Goal: Transaction & Acquisition: Purchase product/service

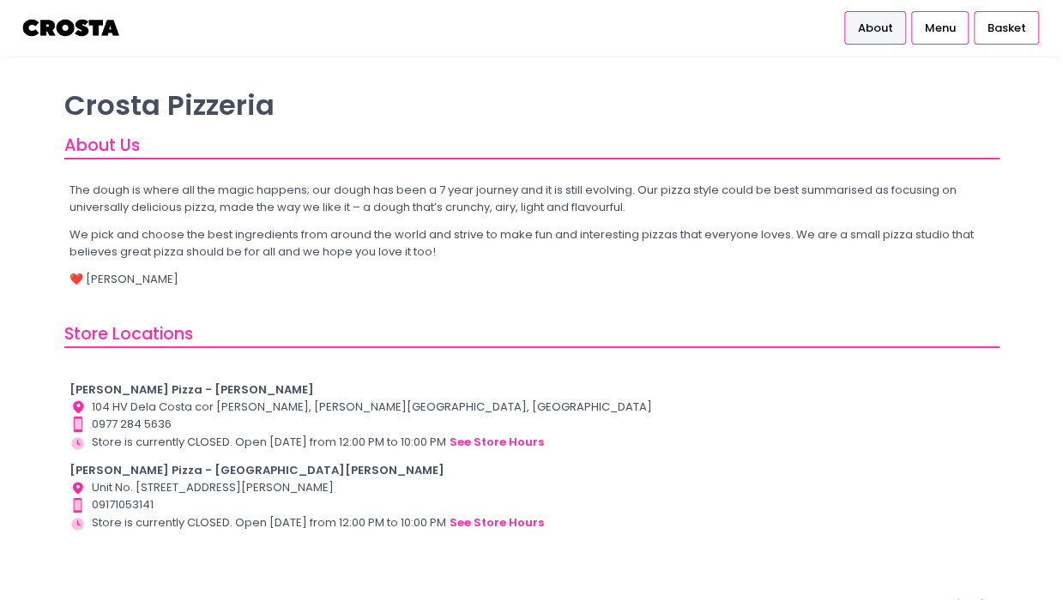
scroll to position [41, 0]
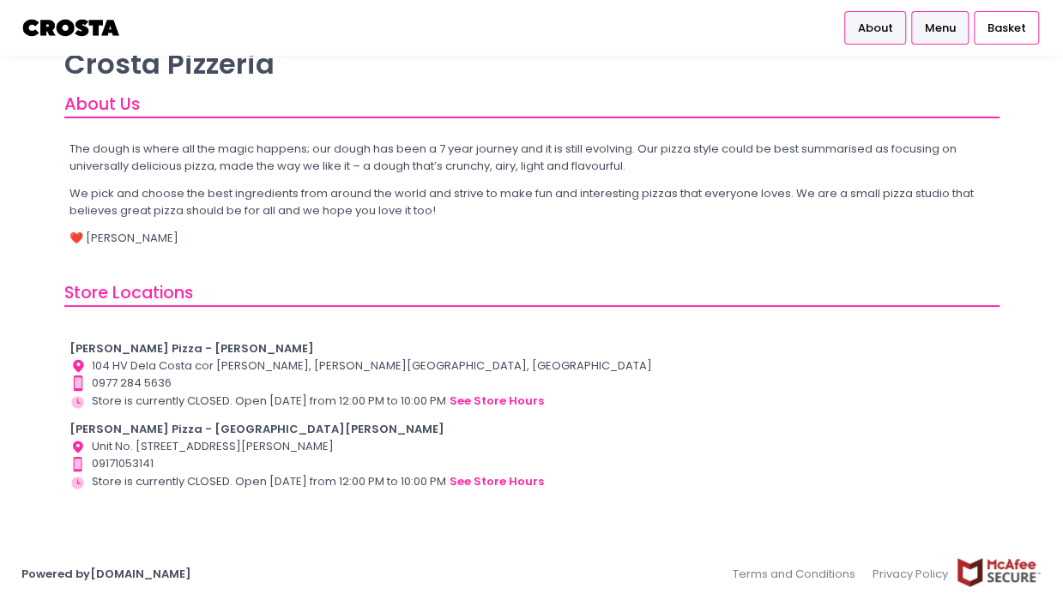
click at [953, 32] on span "Menu" at bounding box center [939, 28] width 31 height 17
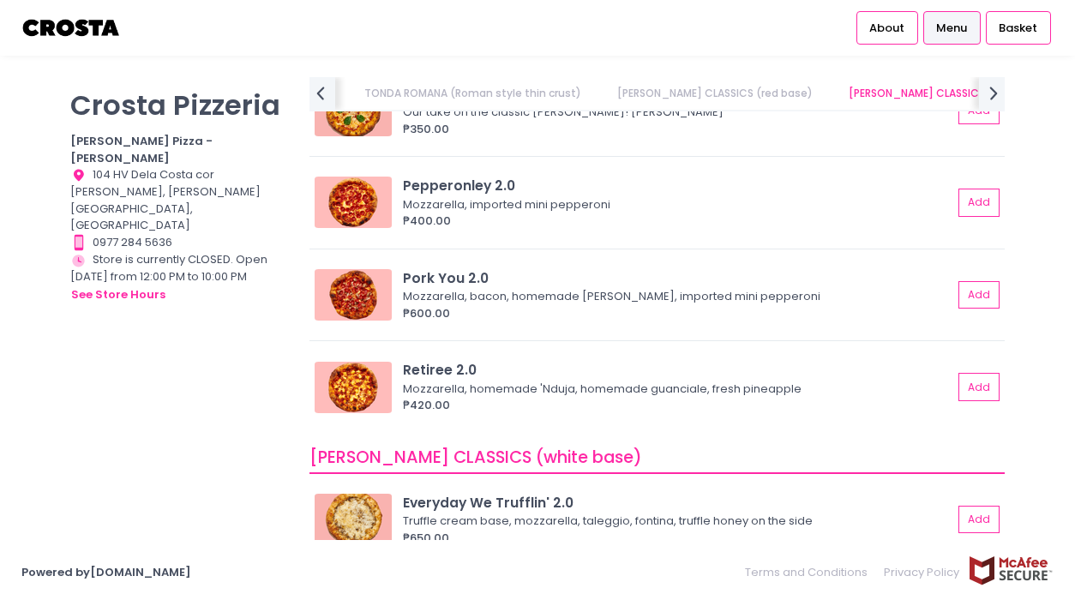
scroll to position [600, 0]
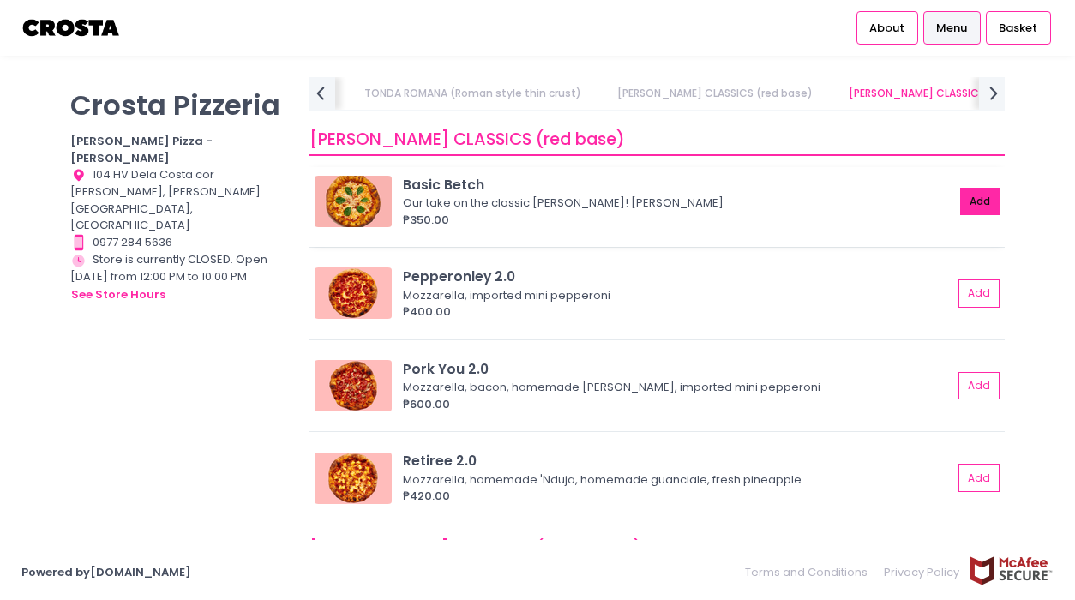
click at [965, 204] on button "Add" at bounding box center [980, 202] width 39 height 28
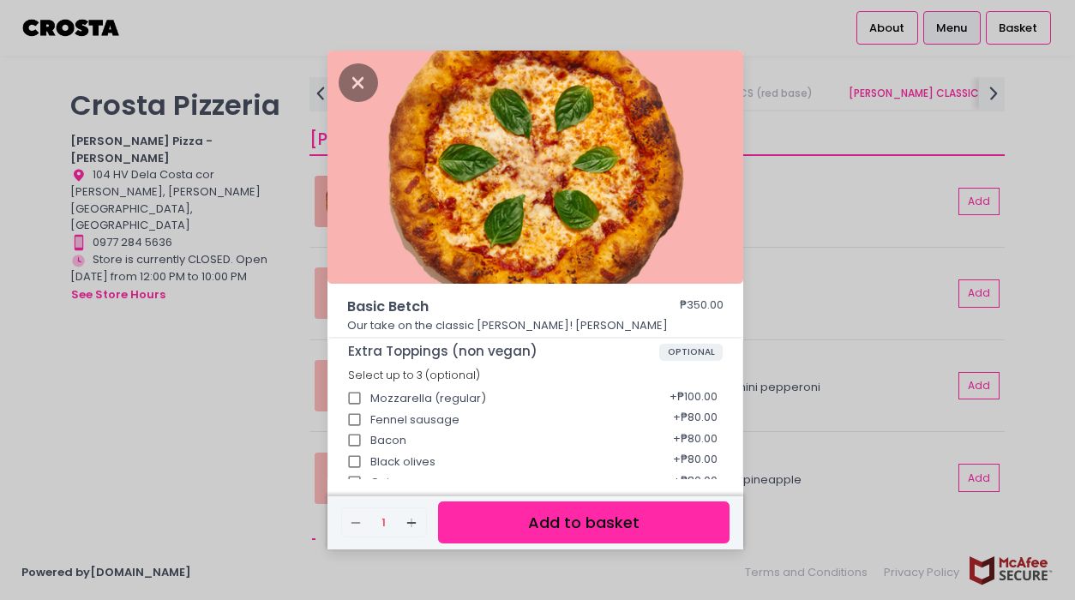
click at [576, 525] on button "Add to basket" at bounding box center [584, 523] width 292 height 42
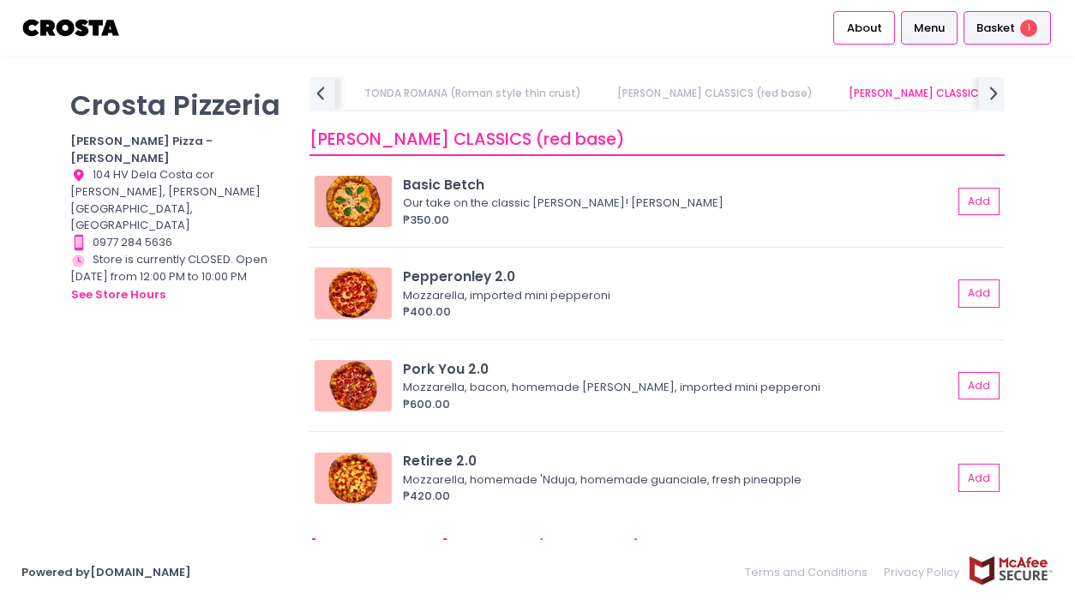
click at [1014, 31] on span "Basket" at bounding box center [996, 28] width 39 height 17
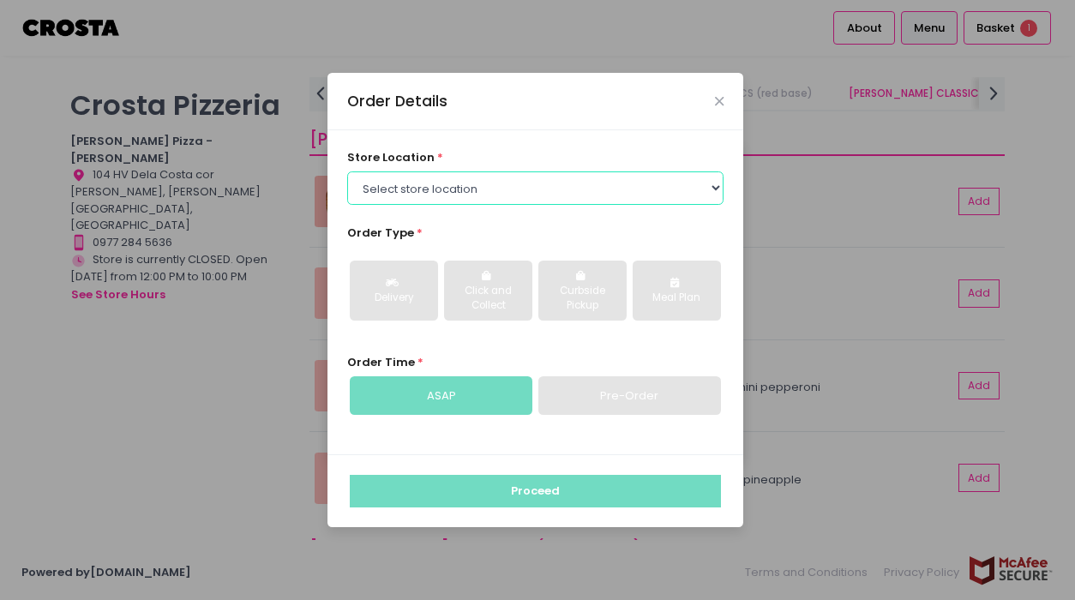
click at [492, 191] on select "Select store location Crosta Pizza - Salcedo Crosta Pizza - San Juan" at bounding box center [535, 188] width 377 height 33
select select "65090bae48156caed44a5eb4"
click at [347, 172] on select "Select store location Crosta Pizza - Salcedo Crosta Pizza - San Juan" at bounding box center [535, 188] width 377 height 33
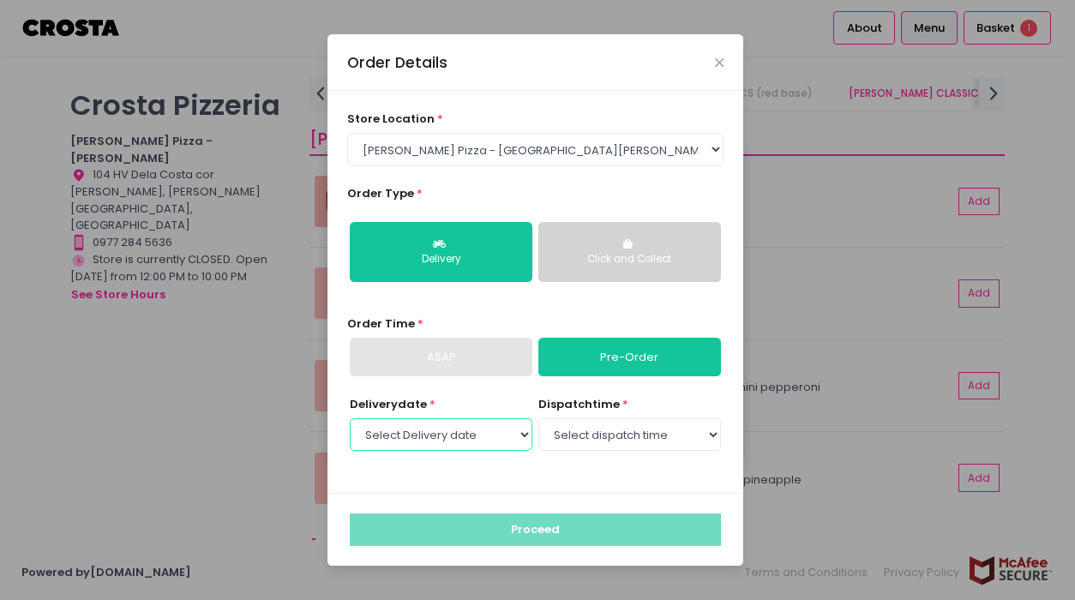
click at [483, 434] on select "Select Delivery date Friday, Sep 5th Saturday, Sep 6th Sunday, Sep 7th Monday, …" at bounding box center [441, 435] width 183 height 33
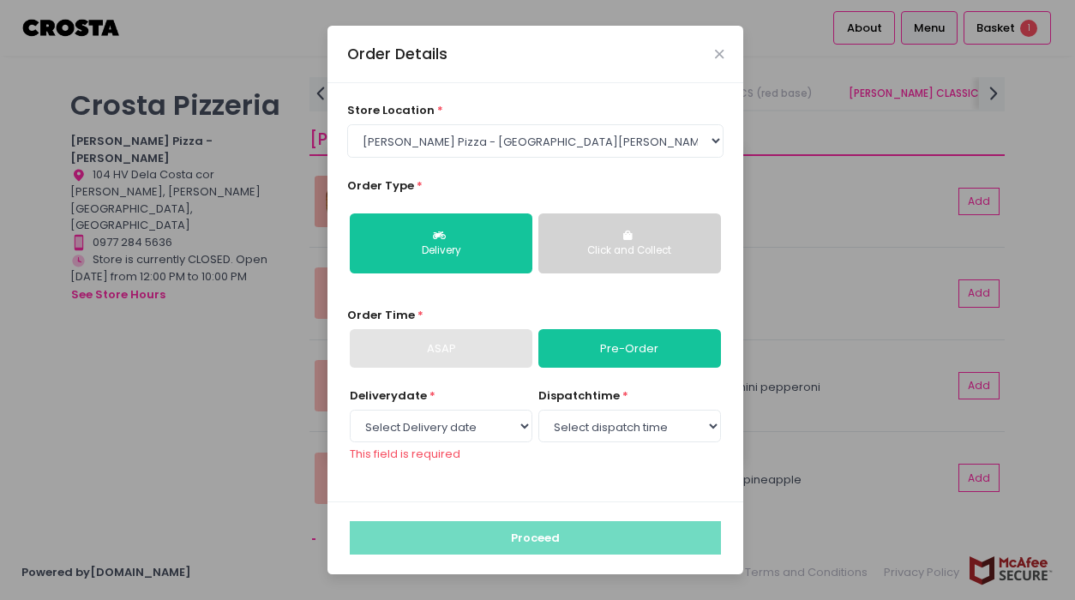
click at [616, 248] on button "Click and Collect" at bounding box center [630, 244] width 183 height 60
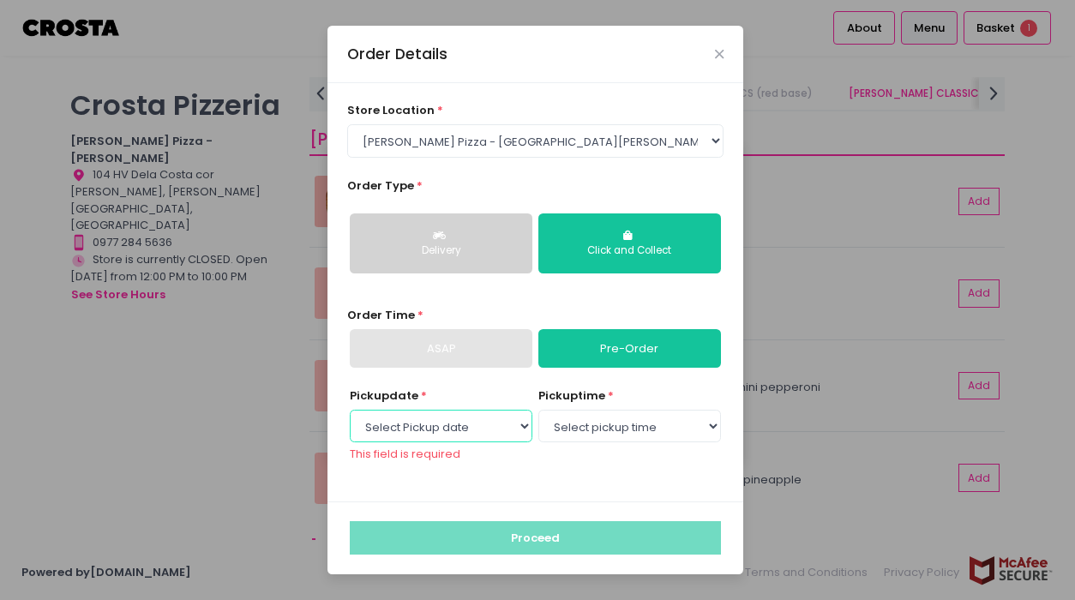
click at [467, 437] on select "Select Pickup date Friday, Sep 5th Saturday, Sep 6th Sunday, Sep 7th Monday, Se…" at bounding box center [441, 426] width 183 height 33
select select "2025-09-05"
click at [350, 419] on select "Select Pickup date Friday, Sep 5th Saturday, Sep 6th Sunday, Sep 7th Monday, Se…" at bounding box center [441, 426] width 183 height 33
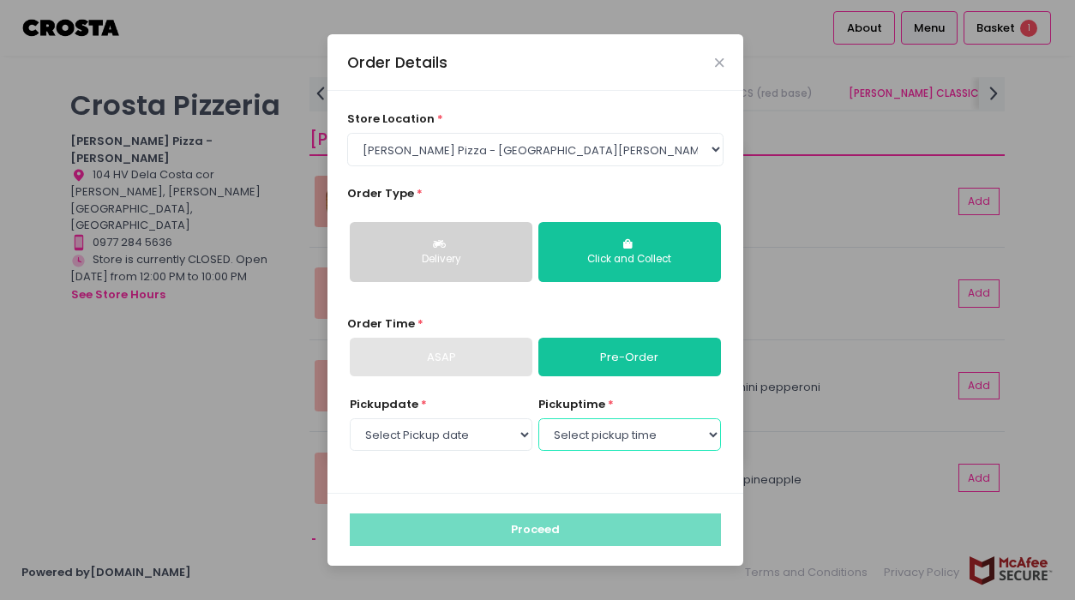
click at [628, 429] on select "Select pickup time 12:00 PM - 12:30 PM 12:30 PM - 01:00 PM 01:00 PM - 01:30 PM …" at bounding box center [630, 435] width 183 height 33
select select "17:00"
click at [539, 419] on select "Select pickup time 12:00 PM - 12:30 PM 12:30 PM - 01:00 PM 01:00 PM - 01:30 PM …" at bounding box center [630, 435] width 183 height 33
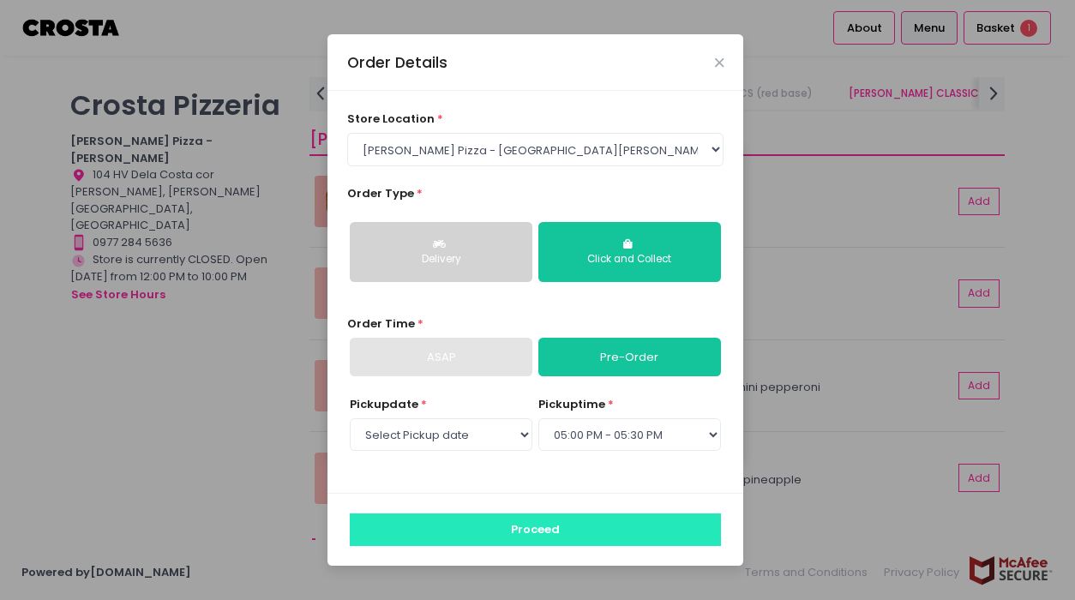
click at [547, 543] on button "Proceed" at bounding box center [535, 530] width 371 height 33
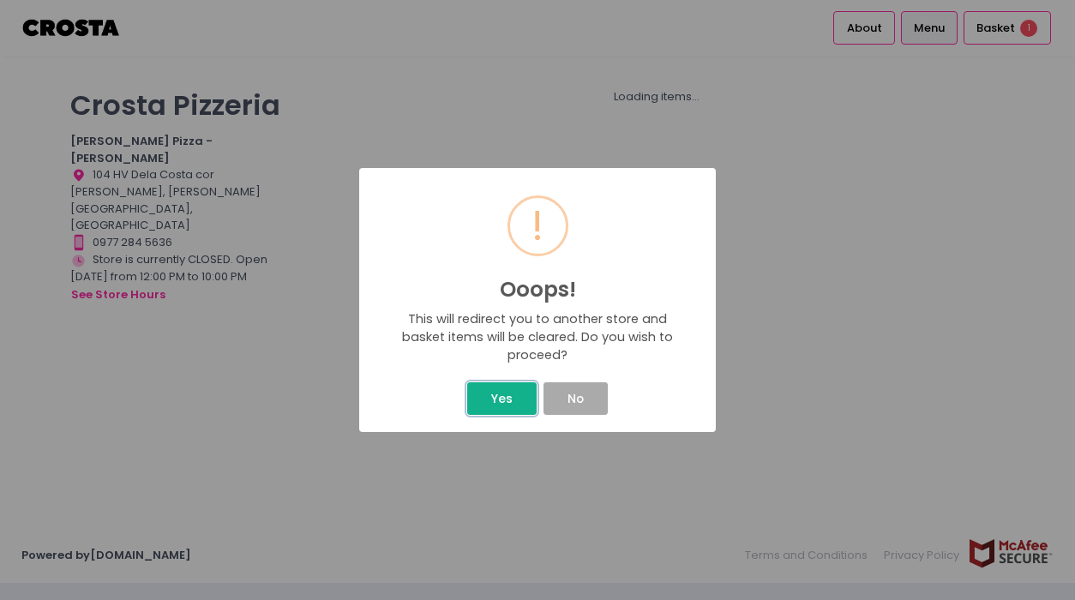
click at [507, 406] on button "Yes" at bounding box center [501, 398] width 69 height 33
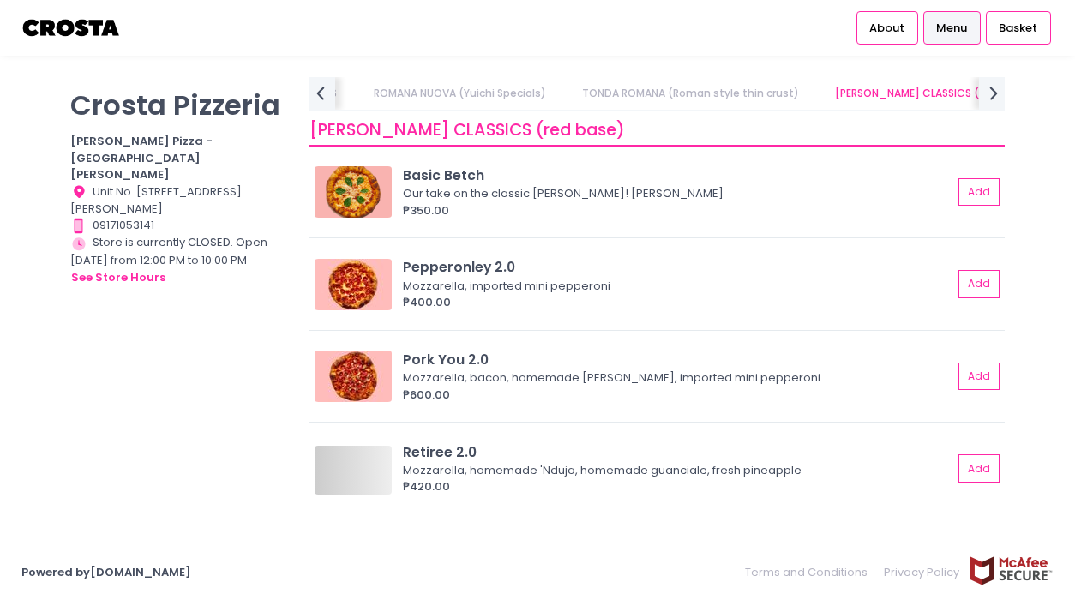
scroll to position [0, 314]
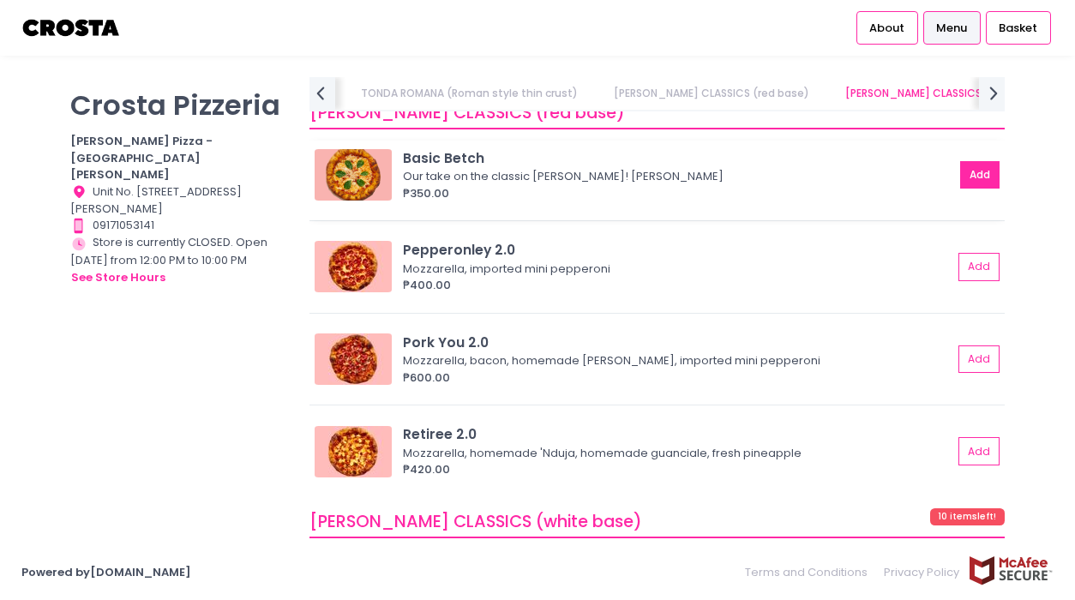
click at [971, 178] on button "Add" at bounding box center [980, 175] width 39 height 28
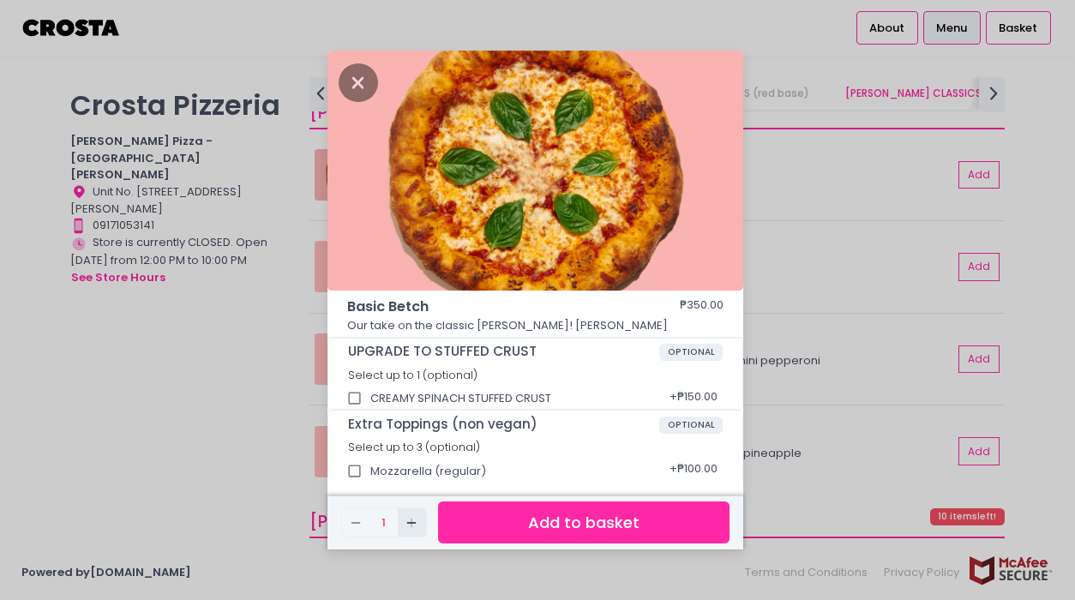
click at [403, 523] on button "Add Created with Sketch." at bounding box center [412, 523] width 28 height 28
click at [485, 525] on button "Add to basket" at bounding box center [584, 523] width 292 height 42
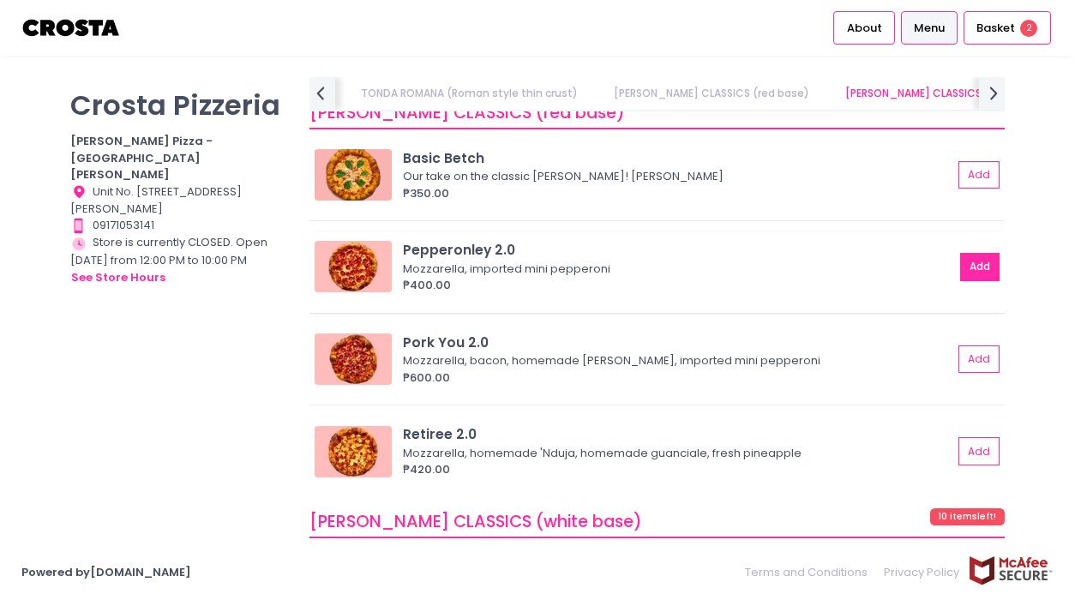
click at [976, 261] on button "Add" at bounding box center [980, 267] width 39 height 28
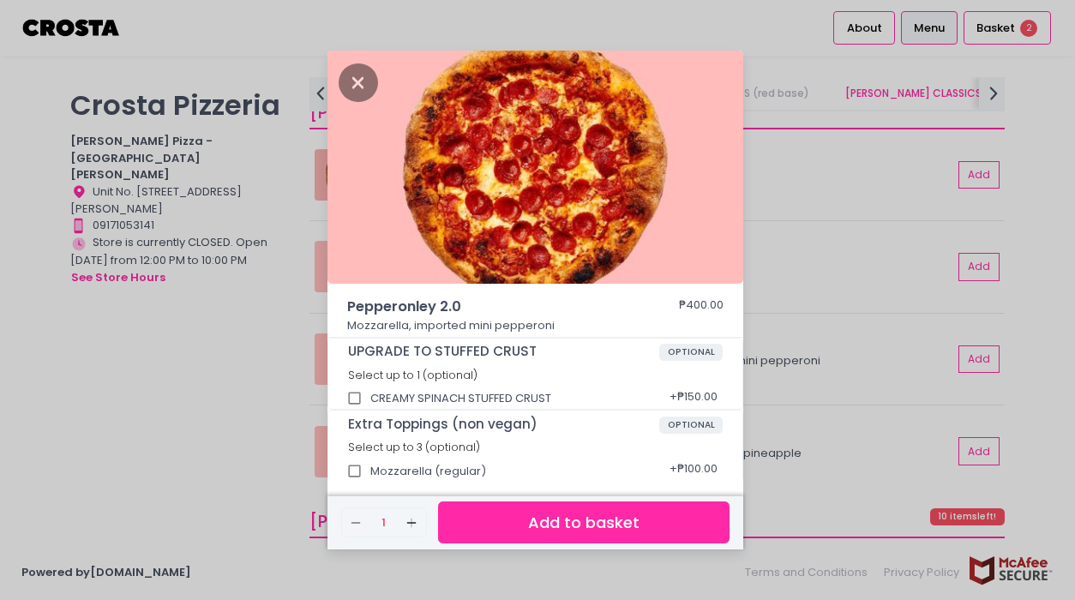
click at [533, 518] on button "Add to basket" at bounding box center [584, 523] width 292 height 42
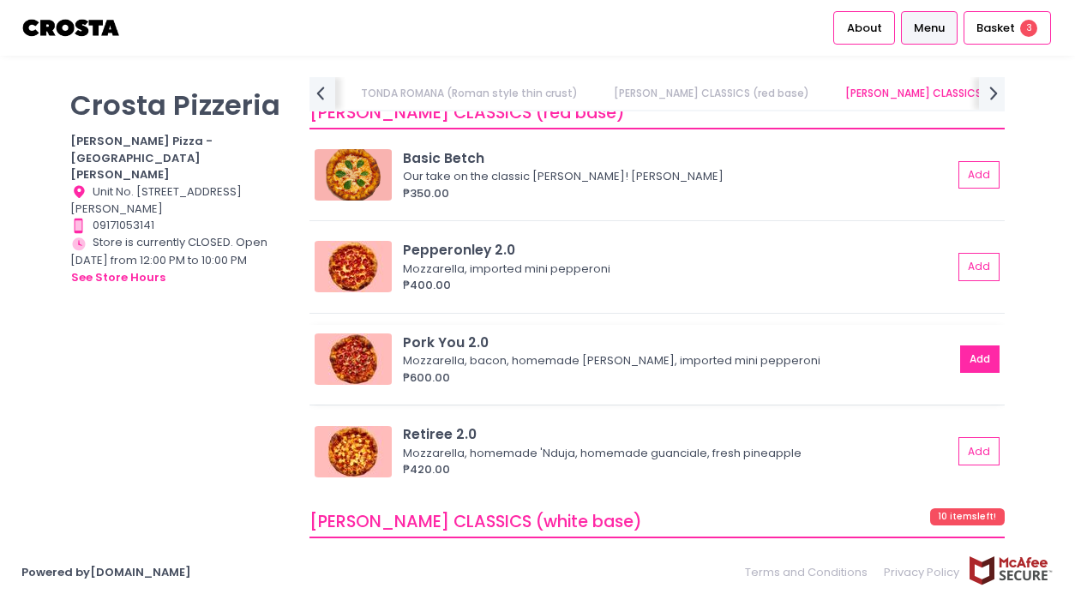
click at [965, 357] on button "Add" at bounding box center [980, 360] width 39 height 28
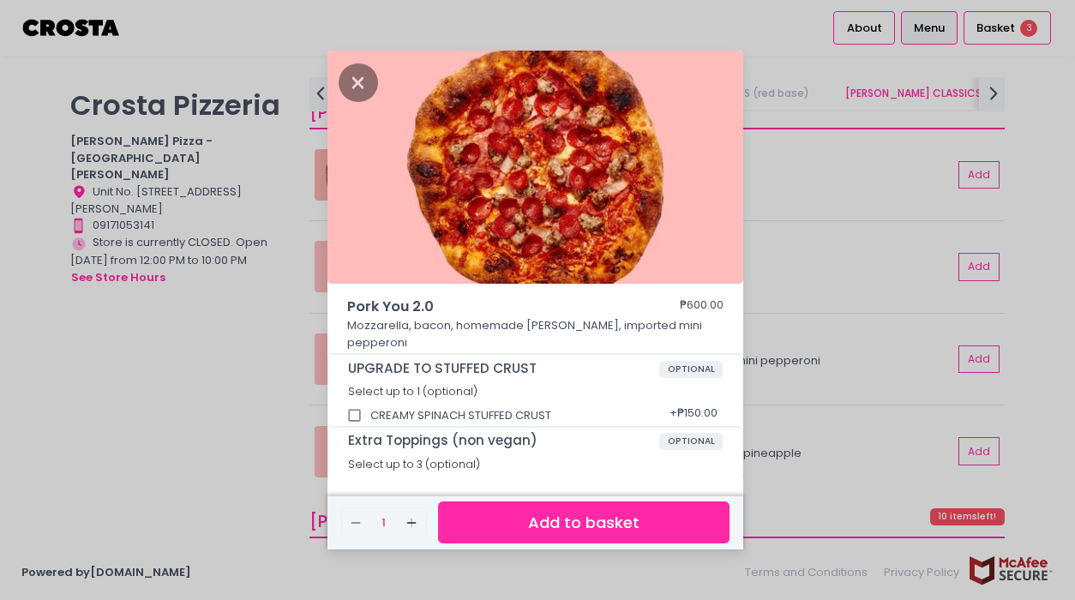
click at [624, 524] on button "Add to basket" at bounding box center [584, 523] width 292 height 42
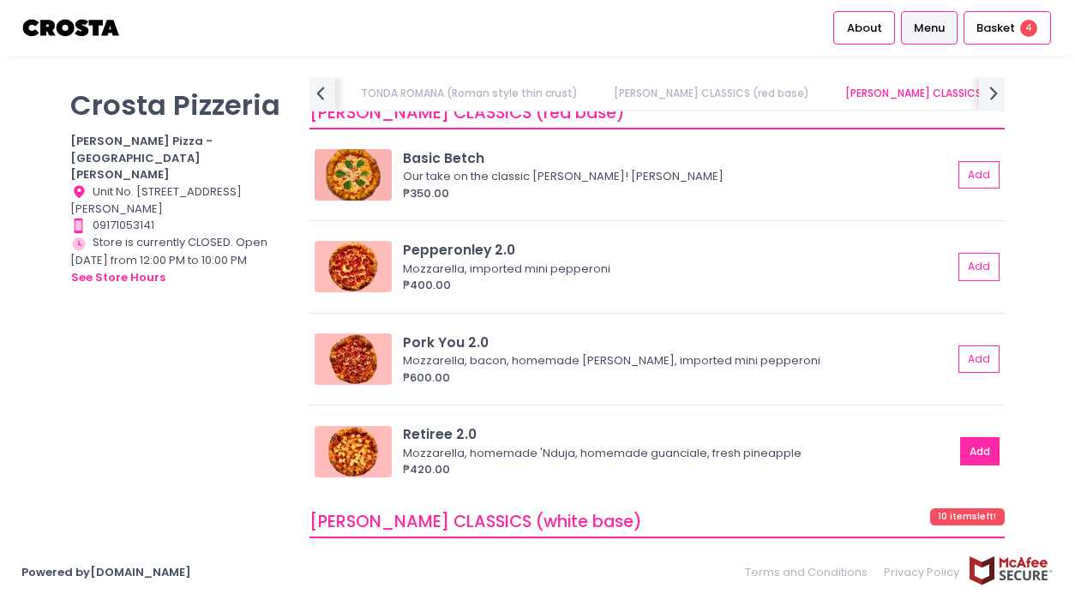
click at [966, 456] on button "Add" at bounding box center [980, 451] width 39 height 28
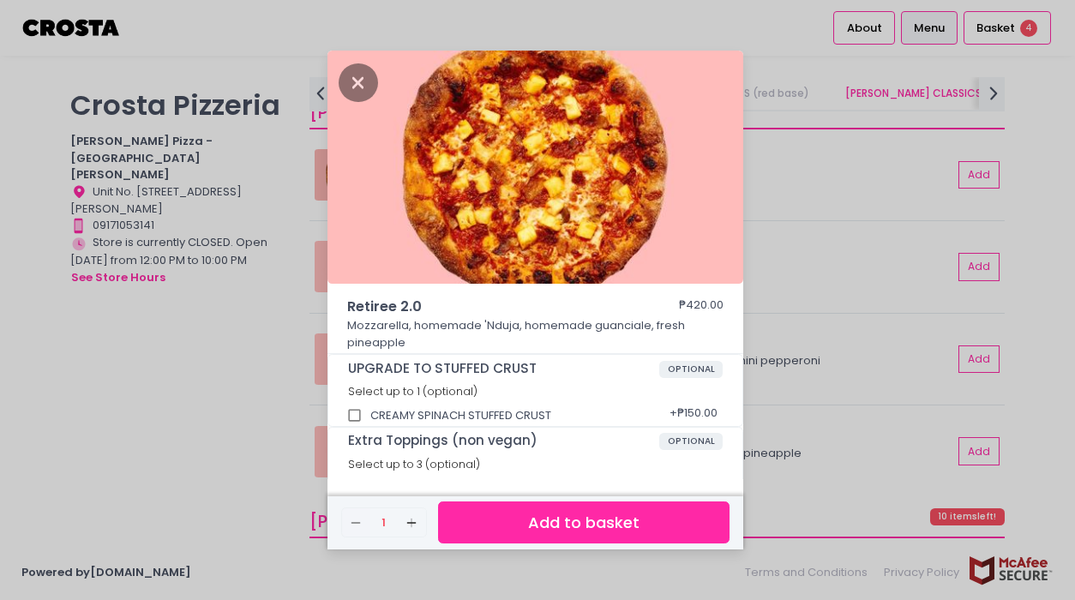
click at [564, 515] on button "Add to basket" at bounding box center [584, 523] width 292 height 42
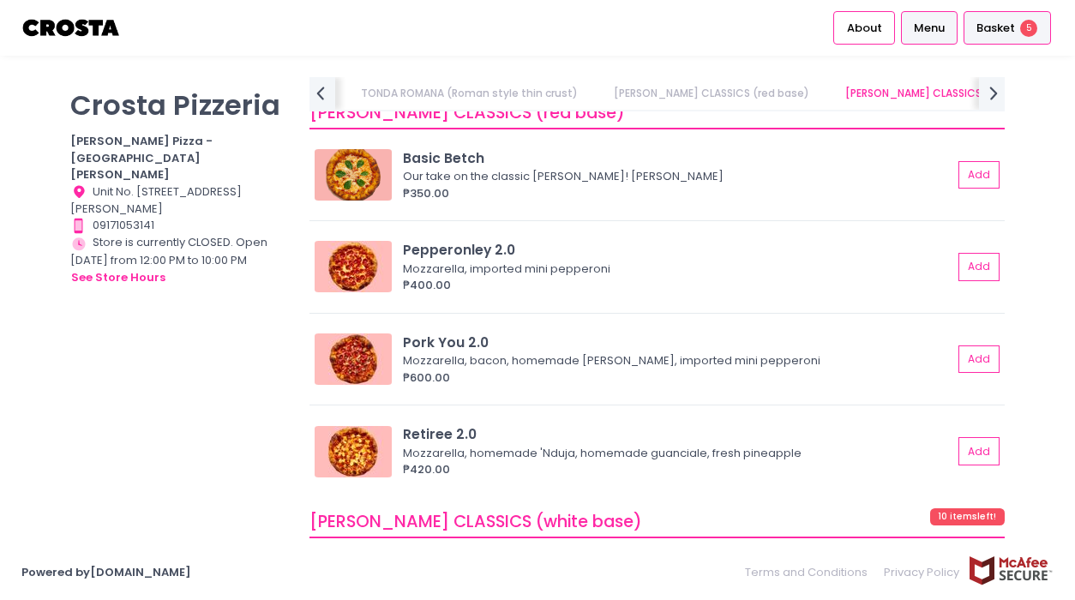
click at [991, 40] on div "Basket 5" at bounding box center [1007, 27] width 87 height 33
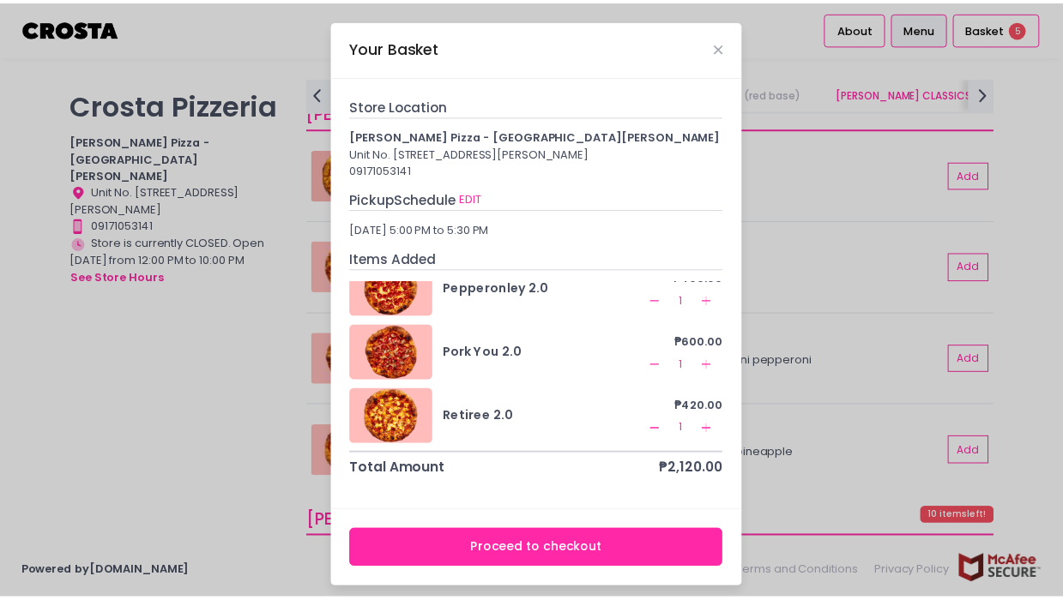
scroll to position [0, 0]
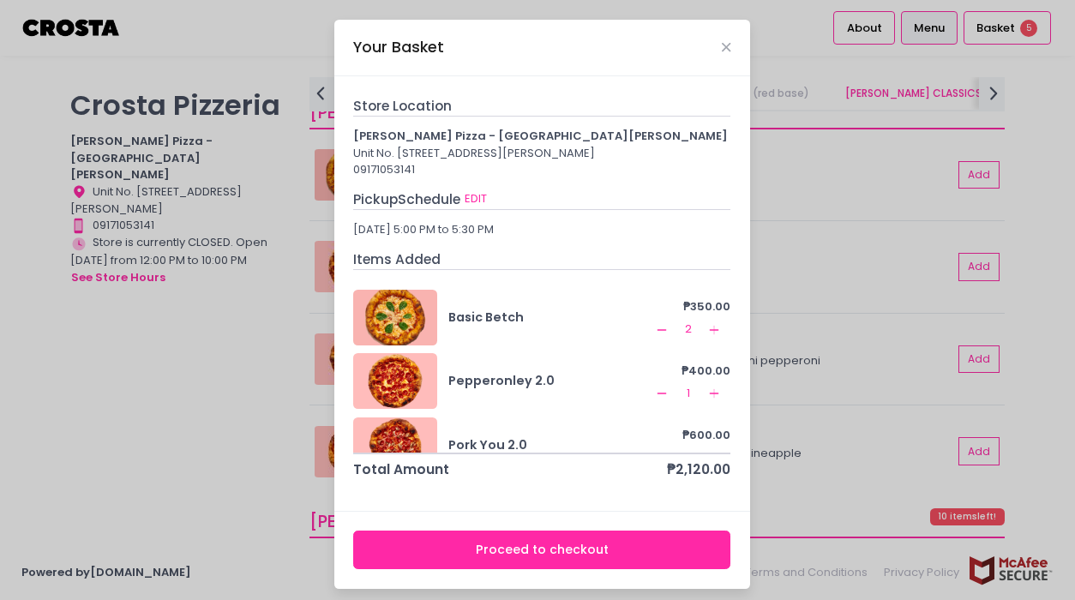
click at [550, 563] on button "Proceed to checkout" at bounding box center [541, 550] width 377 height 39
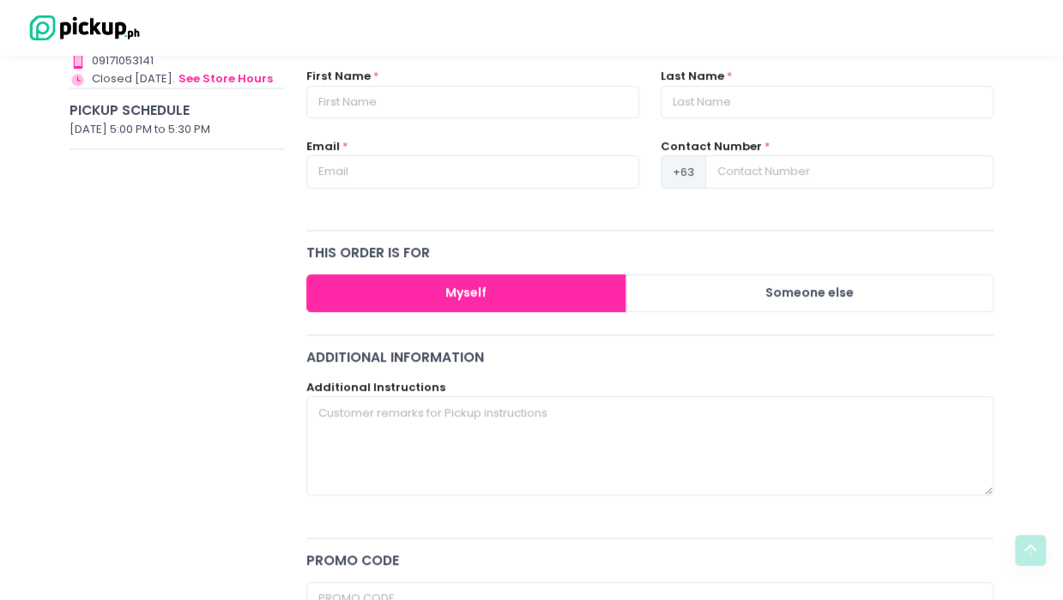
scroll to position [86, 0]
